Goal: Task Accomplishment & Management: Manage account settings

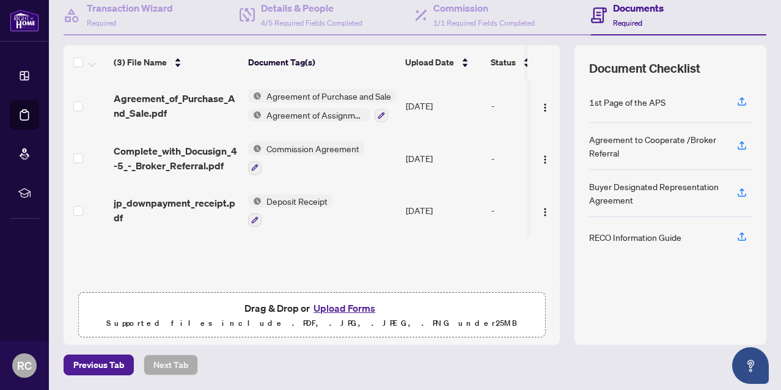
scroll to position [122, 0]
click at [345, 309] on button "Upload Forms" at bounding box center [344, 309] width 69 height 16
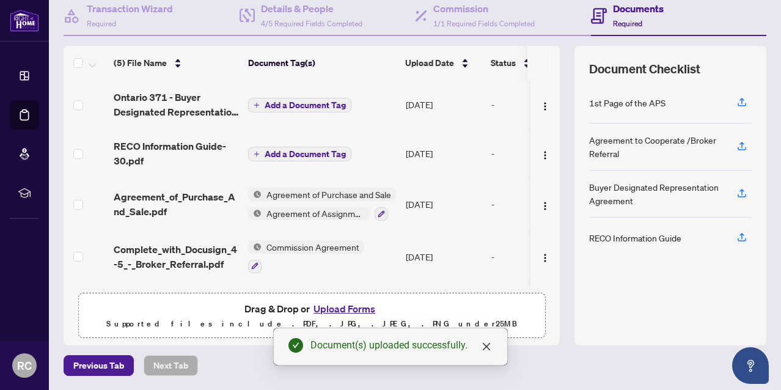
click at [308, 106] on span "Add a Document Tag" at bounding box center [305, 105] width 81 height 9
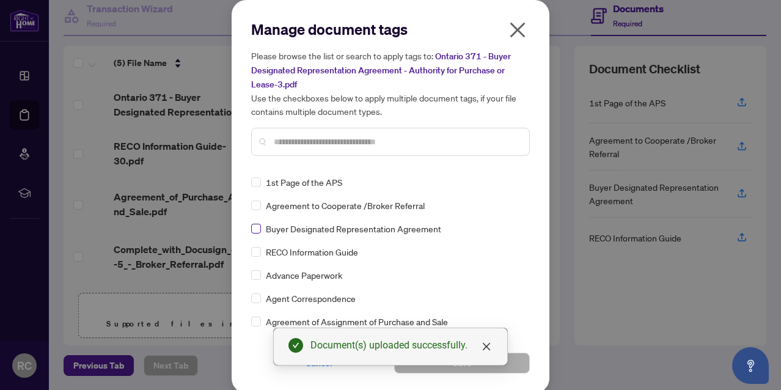
click at [260, 226] on span at bounding box center [256, 229] width 10 height 10
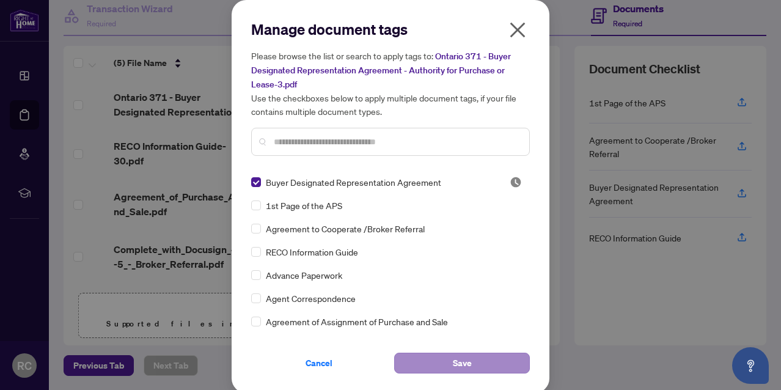
click at [482, 355] on button "Save" at bounding box center [462, 363] width 136 height 21
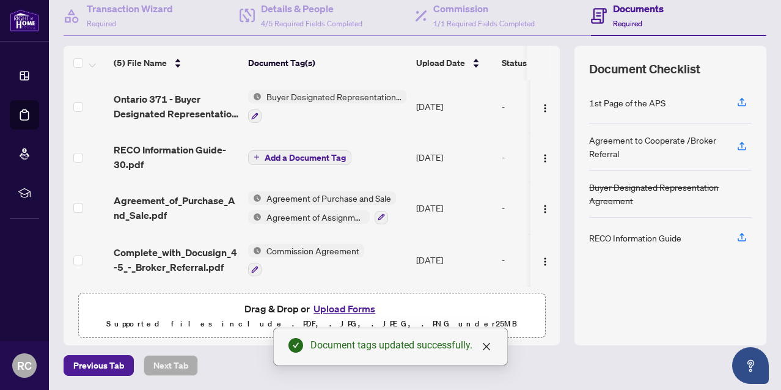
click at [287, 160] on span "Add a Document Tag" at bounding box center [305, 157] width 81 height 9
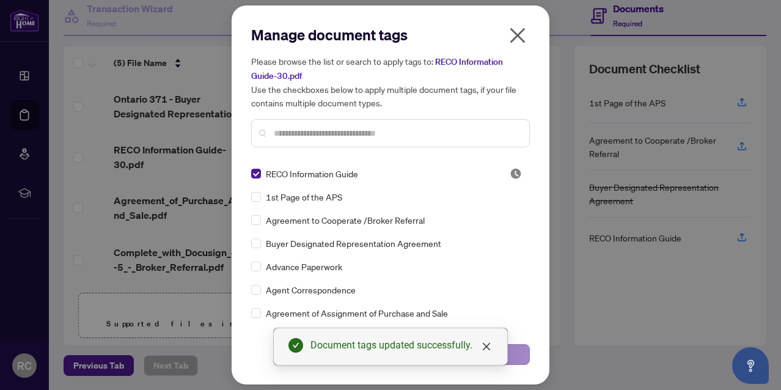
click at [520, 359] on button "Save" at bounding box center [462, 354] width 136 height 21
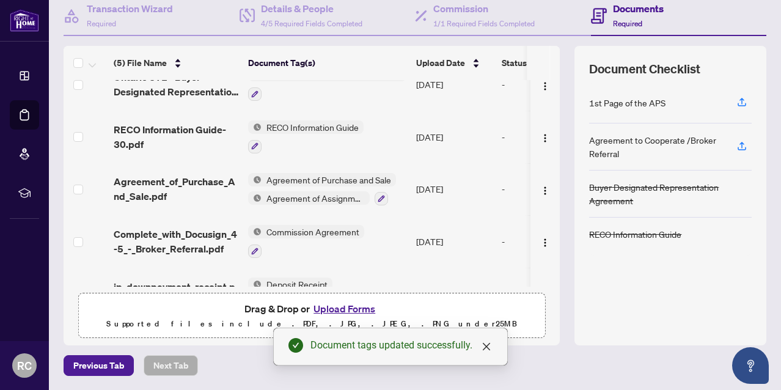
scroll to position [25, 0]
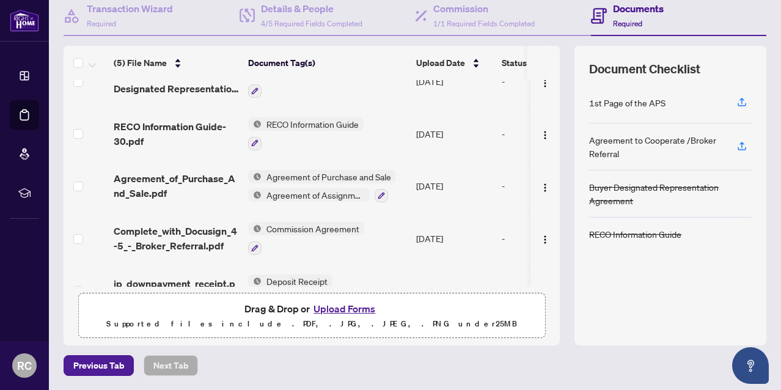
click at [344, 230] on span "Commission Agreement" at bounding box center [313, 228] width 103 height 13
click at [369, 250] on td "Commission Agreement" at bounding box center [327, 238] width 168 height 53
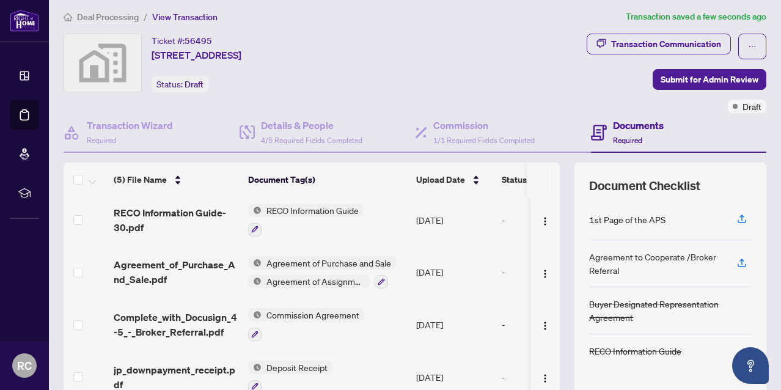
scroll to position [7, 0]
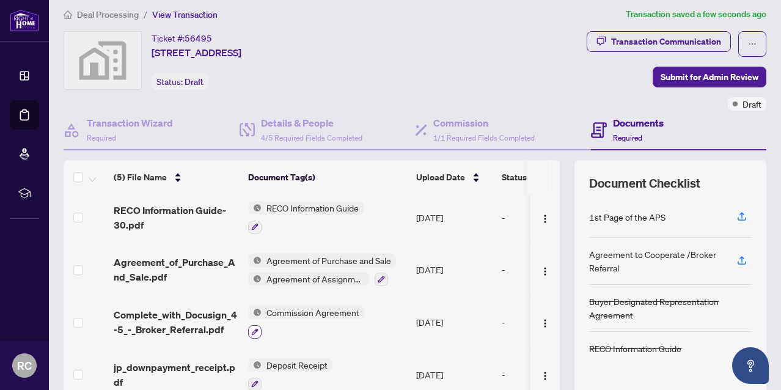
click at [256, 328] on icon "button" at bounding box center [254, 331] width 7 height 7
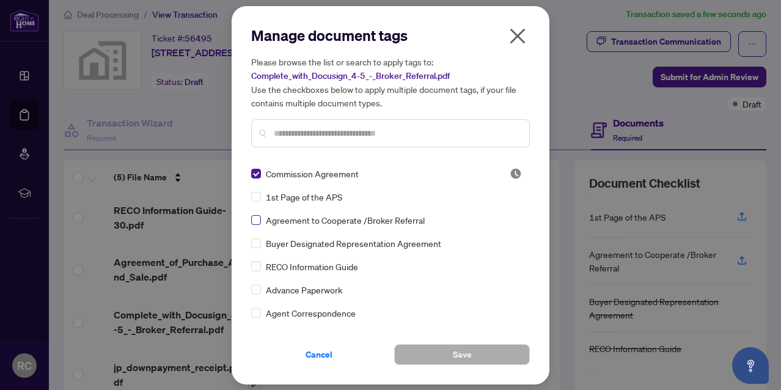
click at [259, 219] on span at bounding box center [256, 220] width 10 height 10
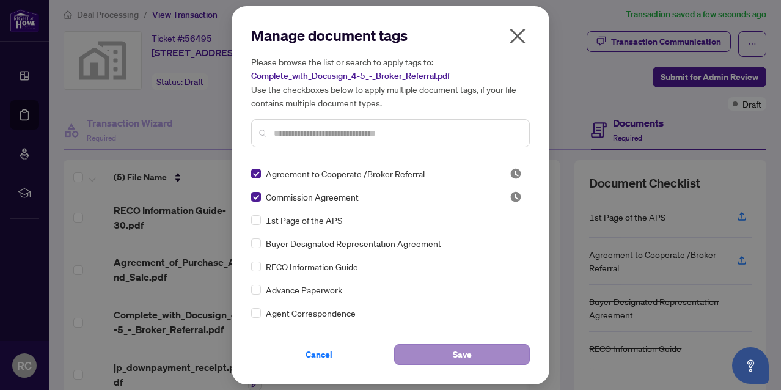
click at [457, 351] on span "Save" at bounding box center [462, 355] width 19 height 20
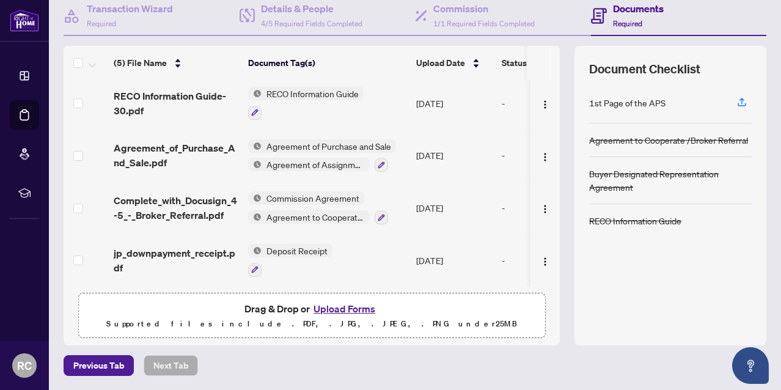
scroll to position [0, 0]
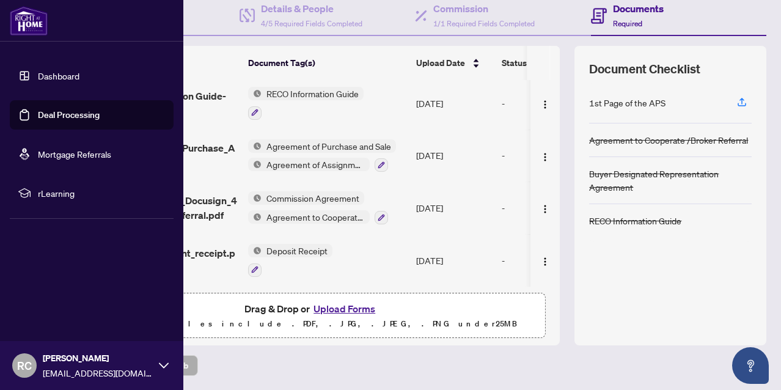
click at [44, 75] on link "Dashboard" at bounding box center [59, 75] width 42 height 11
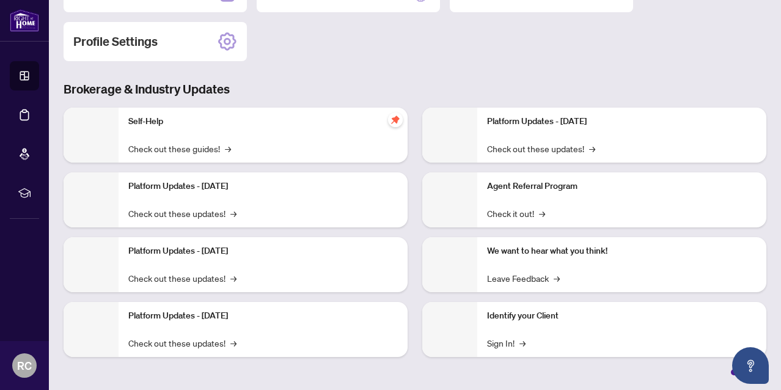
scroll to position [171, 0]
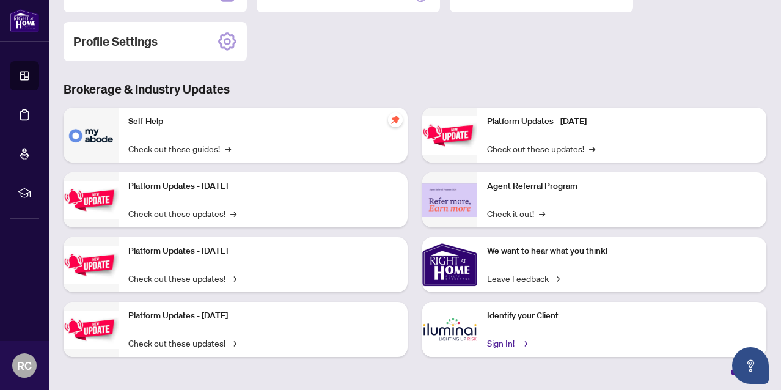
click at [503, 344] on link "Sign In! →" at bounding box center [506, 342] width 39 height 13
